Goal: Information Seeking & Learning: Learn about a topic

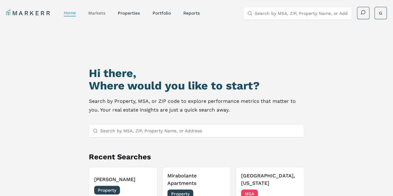
click at [103, 12] on link "markets" at bounding box center [96, 13] width 17 height 5
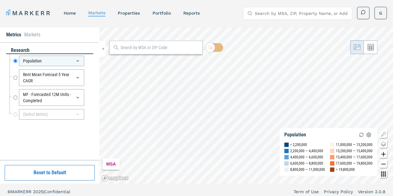
click at [152, 47] on input "text" at bounding box center [159, 47] width 79 height 7
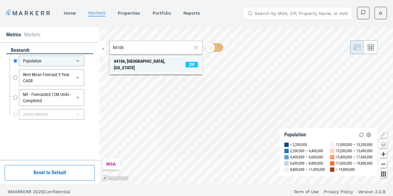
type input "84106"
click at [127, 62] on div "84106, [GEOGRAPHIC_DATA], [US_STATE]" at bounding box center [149, 64] width 71 height 13
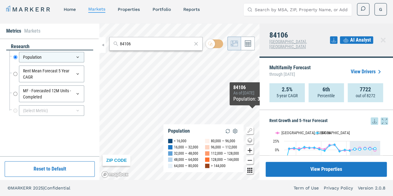
click at [355, 39] on span "AI Analyst" at bounding box center [360, 39] width 21 height 7
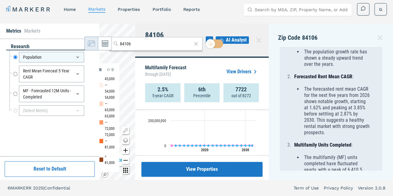
scroll to position [201, 0]
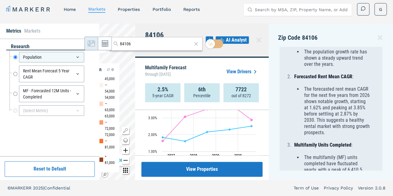
click at [242, 70] on link "View Drivers" at bounding box center [242, 71] width 32 height 7
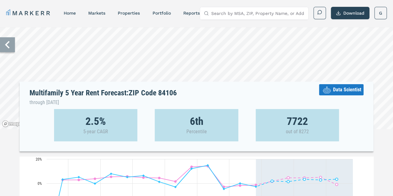
click at [8, 45] on icon at bounding box center [7, 44] width 15 height 15
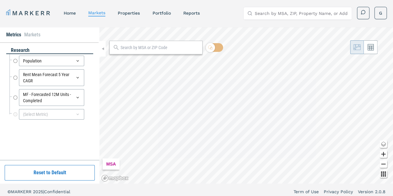
radio input "true"
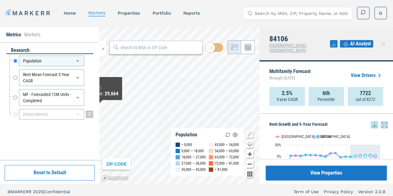
click at [36, 117] on div "(Select Metric)" at bounding box center [51, 114] width 65 height 11
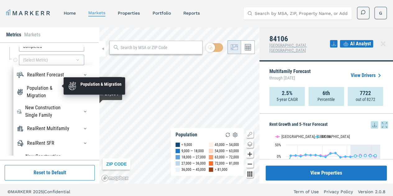
scroll to position [55, 0]
click at [54, 88] on div "Population & Migration" at bounding box center [49, 91] width 45 height 15
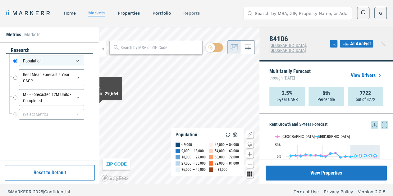
scroll to position [0, 0]
click at [193, 12] on link "reports" at bounding box center [191, 13] width 16 height 5
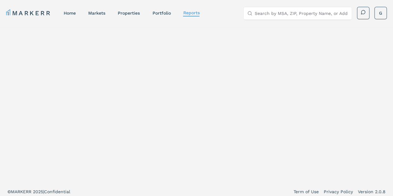
select select "-release_date"
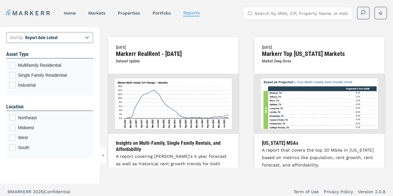
click at [12, 66] on div "Multifamily Residential checkbox input" at bounding box center [12, 65] width 6 height 6
click at [12, 66] on input "Multifamily Residential" at bounding box center [11, 64] width 4 height 4
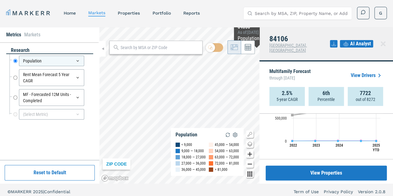
scroll to position [4, 0]
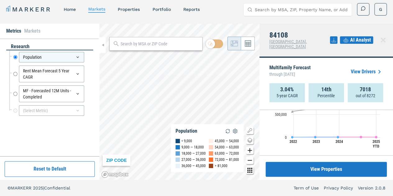
click at [192, 132] on div "Population" at bounding box center [186, 131] width 22 height 6
click at [36, 31] on li "Markets" at bounding box center [32, 30] width 16 height 7
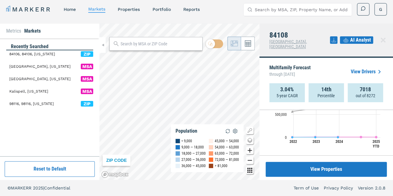
click at [31, 55] on span "84106, 84106, Utah" at bounding box center [32, 54] width 46 height 6
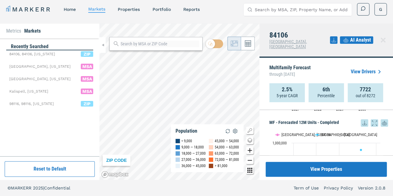
scroll to position [298, 0]
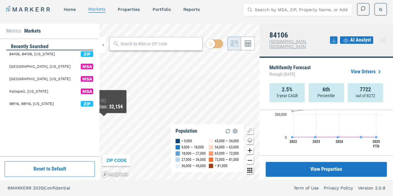
click at [13, 32] on li "Metrics" at bounding box center [13, 30] width 15 height 7
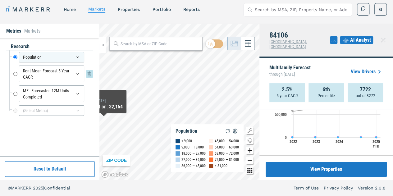
click at [16, 73] on input "Rent Mean Forecast 5 Year CAGR" at bounding box center [15, 74] width 4 height 17
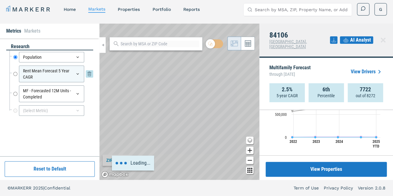
radio input "false"
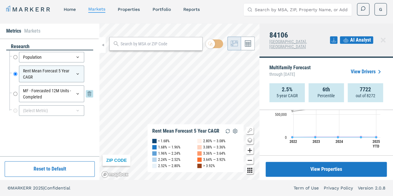
click at [15, 93] on input "MF - Forecasted 12M Units - Completed" at bounding box center [15, 93] width 4 height 17
radio input "false"
radio input "true"
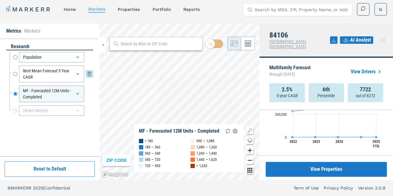
click at [16, 75] on input "Rent Mean Forecast 5 Year CAGR" at bounding box center [15, 74] width 4 height 17
radio input "true"
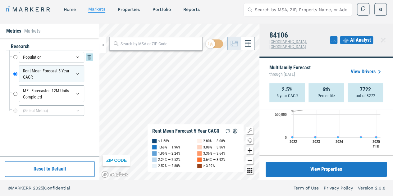
click at [16, 58] on input "Population" at bounding box center [15, 57] width 4 height 11
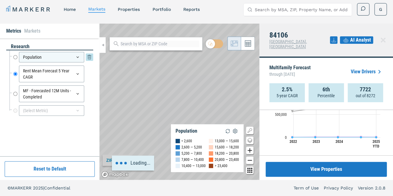
radio input "true"
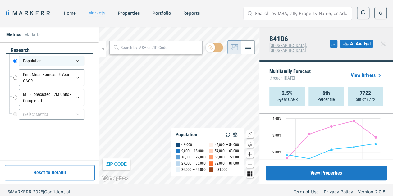
scroll to position [4, 0]
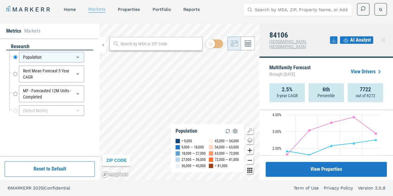
click at [98, 9] on link "markets" at bounding box center [96, 9] width 17 height 5
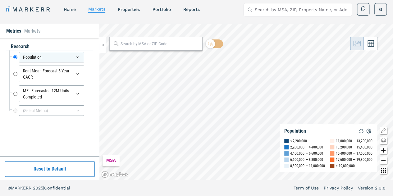
click at [42, 166] on button "Reset to Default" at bounding box center [50, 169] width 90 height 16
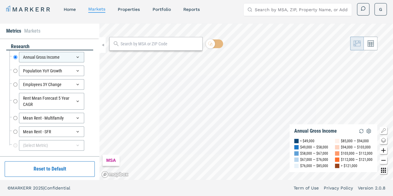
click at [141, 47] on input "text" at bounding box center [159, 44] width 79 height 7
click at [132, 43] on input "text" at bounding box center [159, 44] width 79 height 7
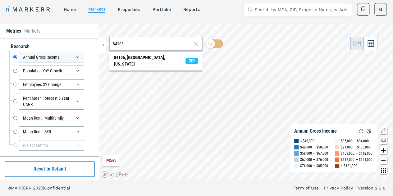
type input "84106"
click at [137, 54] on div "84106, Salt Lake City, Utah" at bounding box center [149, 60] width 71 height 13
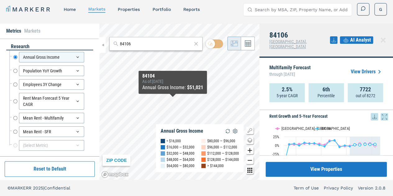
scroll to position [5, 0]
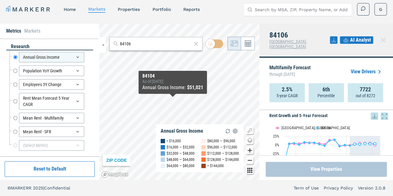
click at [327, 167] on button "View Properties" at bounding box center [325, 169] width 121 height 15
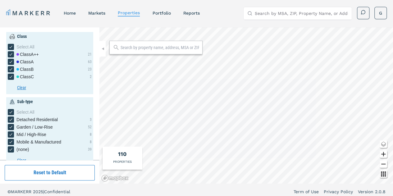
click at [143, 48] on input "text" at bounding box center [159, 47] width 79 height 6
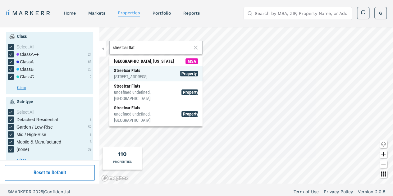
type input "streetcar flat"
click at [134, 77] on div "[STREET_ADDRESS]" at bounding box center [131, 77] width 34 height 6
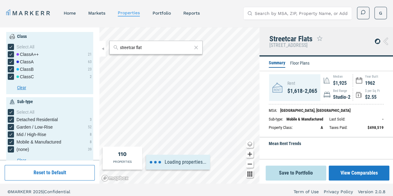
type input "1800"
type input "1950"
type input "2.2"
type input "2.6"
type input "1950"
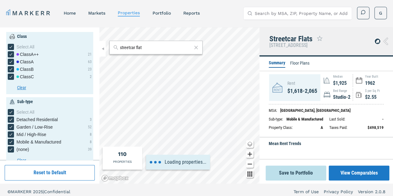
type input "2050"
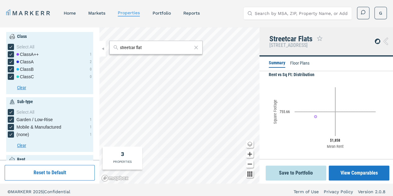
scroll to position [291, 0]
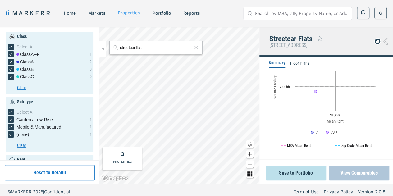
click at [366, 173] on button "View Comparables" at bounding box center [358, 172] width 61 height 15
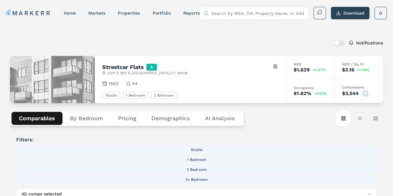
click at [153, 119] on button "Demographics" at bounding box center [171, 118] width 54 height 13
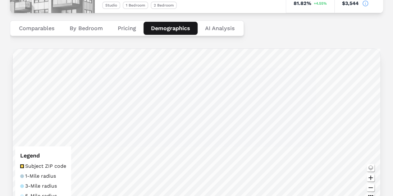
scroll to position [89, 0]
